Goal: Find specific page/section: Find specific page/section

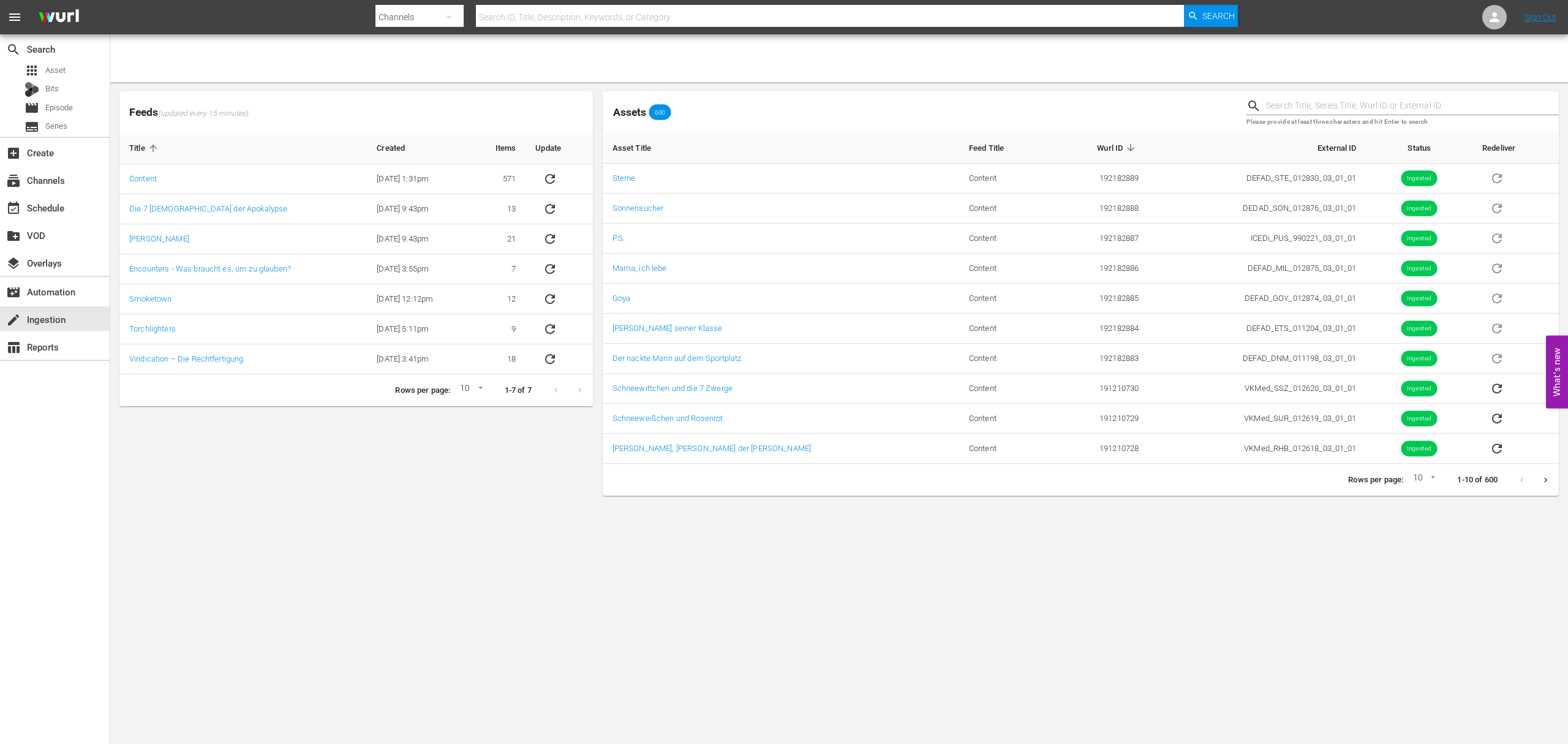
drag, startPoint x: 0, startPoint y: 0, endPoint x: 538, endPoint y: 11, distance: 538.1
click at [538, 11] on input "text" at bounding box center [829, 17] width 708 height 30
click at [62, 64] on span "Asset" at bounding box center [55, 70] width 20 height 12
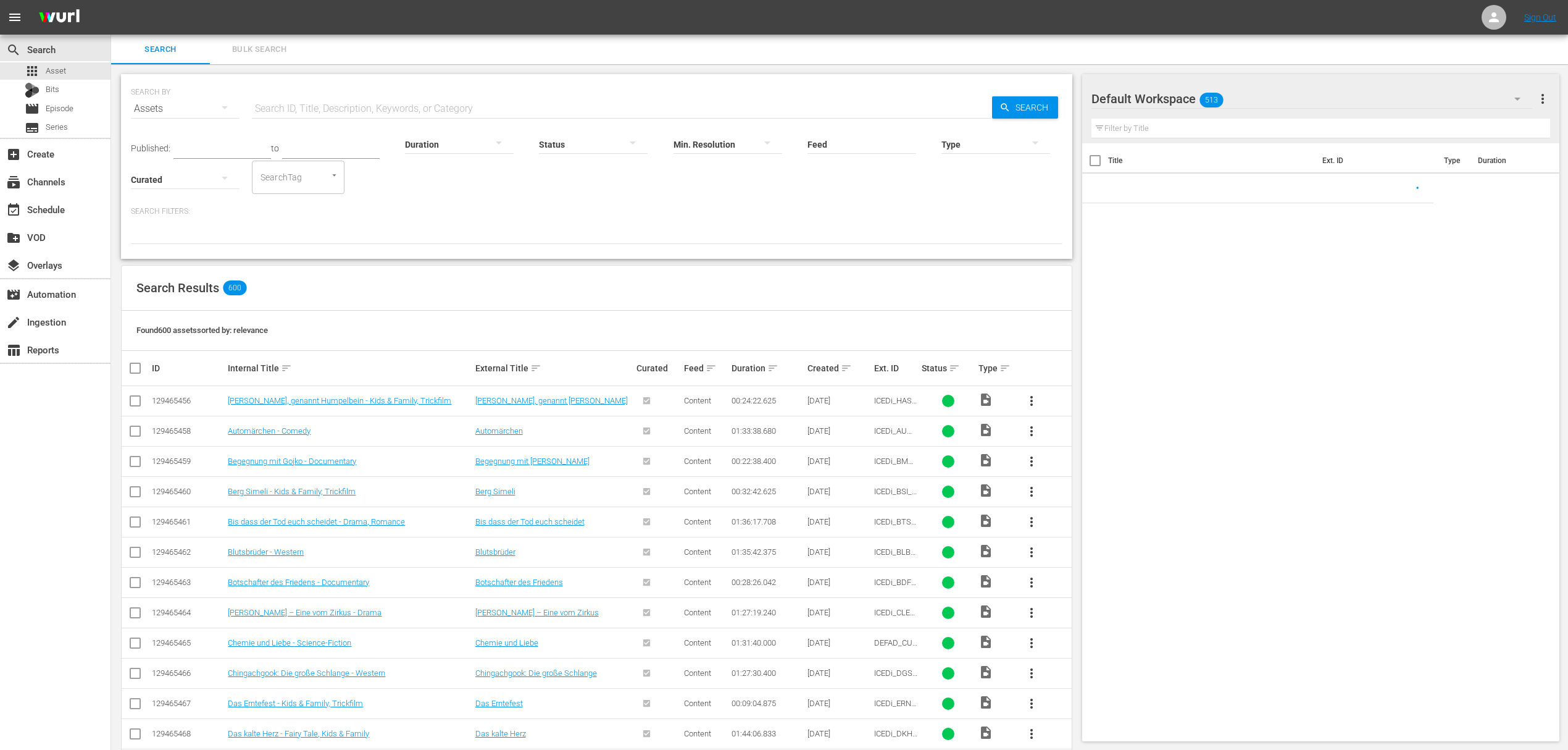
click at [305, 107] on input "text" at bounding box center [622, 109] width 741 height 30
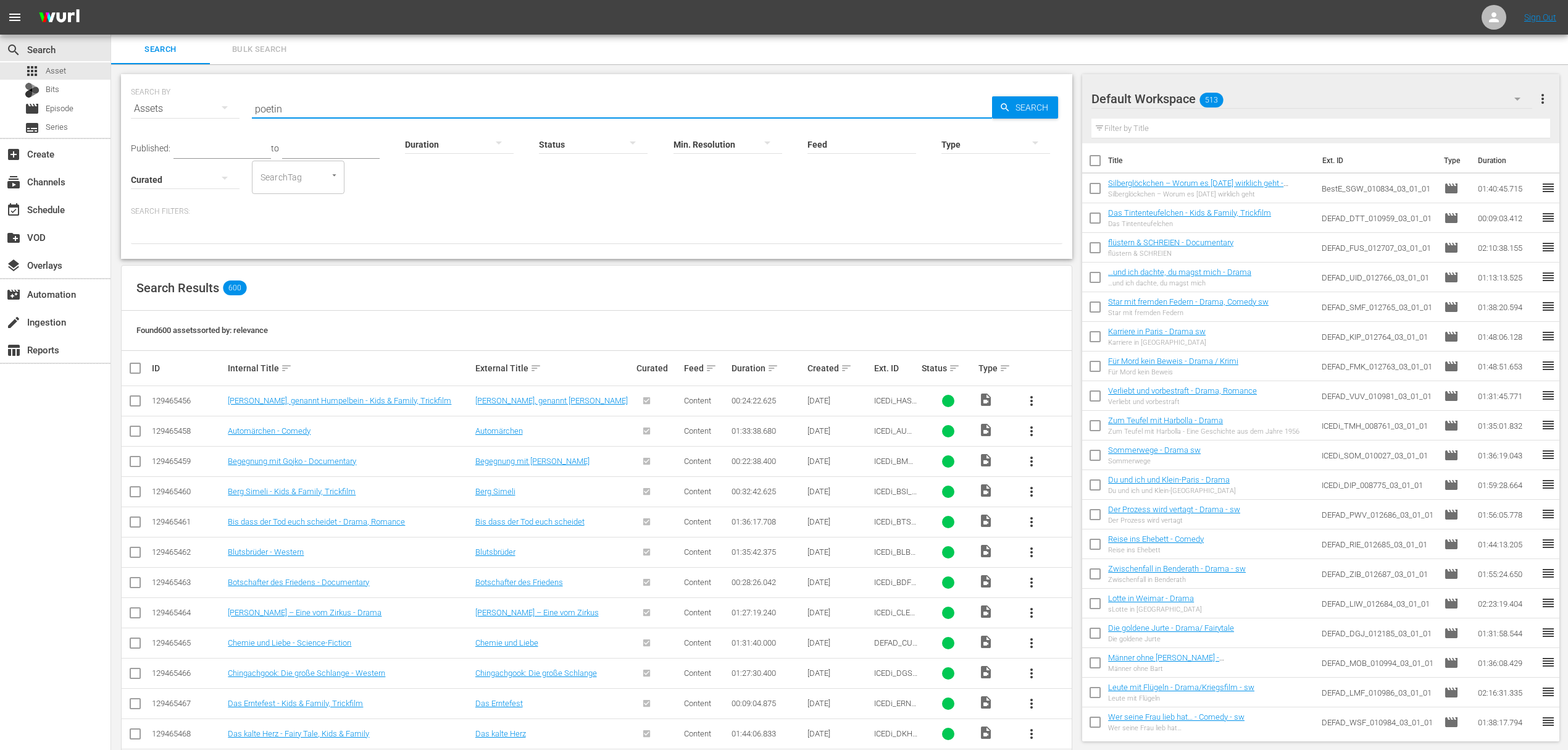
type input "poetin"
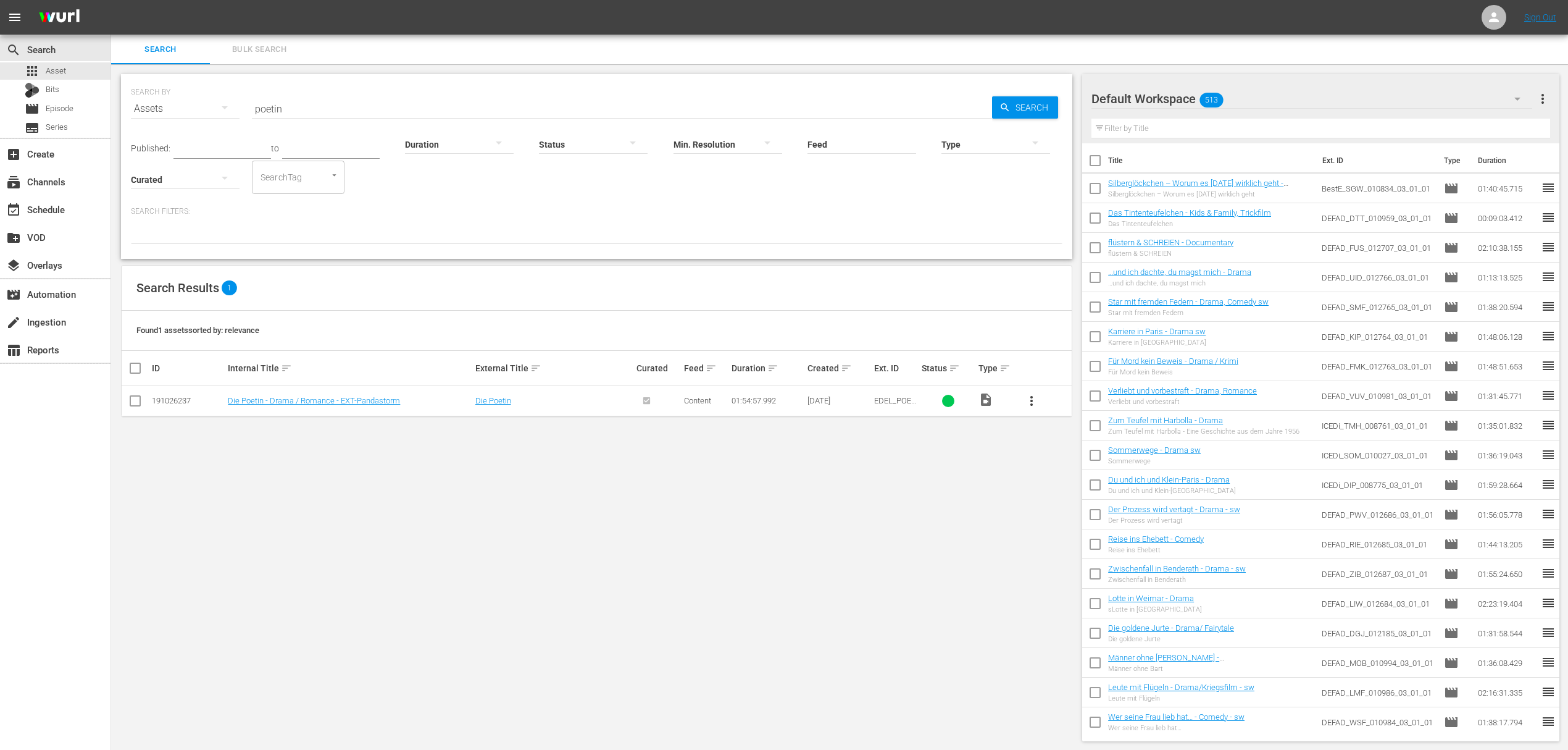
drag, startPoint x: 841, startPoint y: 401, endPoint x: 816, endPoint y: 403, distance: 25.1
click at [816, 403] on div "[DATE]" at bounding box center [839, 400] width 63 height 9
